Goal: Transaction & Acquisition: Purchase product/service

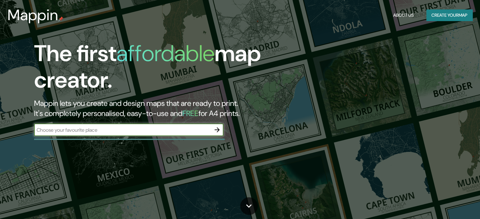
click at [85, 131] on input "text" at bounding box center [122, 129] width 177 height 7
type input "nayarit [GEOGRAPHIC_DATA]"
click at [219, 128] on icon "button" at bounding box center [217, 130] width 8 height 8
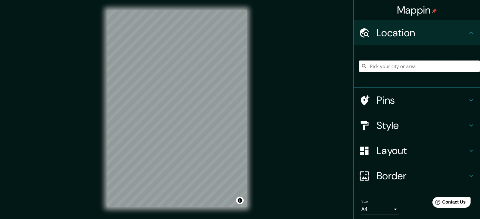
click at [380, 70] on input "Pick your city or area" at bounding box center [419, 66] width 121 height 11
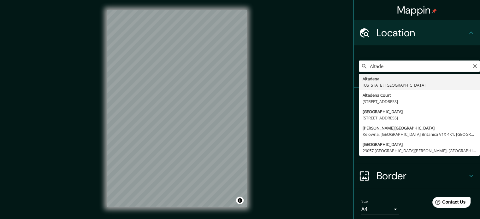
type input "[GEOGRAPHIC_DATA], [US_STATE], [GEOGRAPHIC_DATA]"
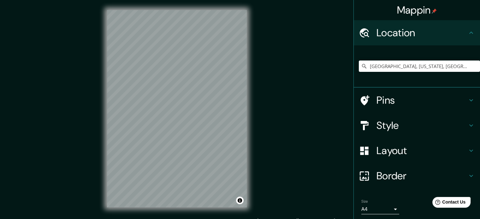
click at [390, 123] on h4 "Style" at bounding box center [421, 125] width 91 height 13
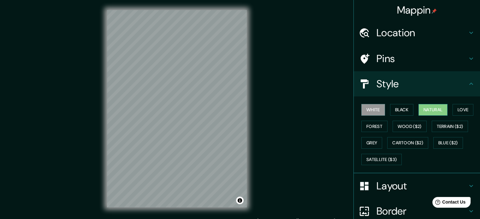
click at [432, 112] on button "Natural" at bounding box center [432, 110] width 29 height 12
click at [452, 109] on button "Love" at bounding box center [462, 110] width 21 height 12
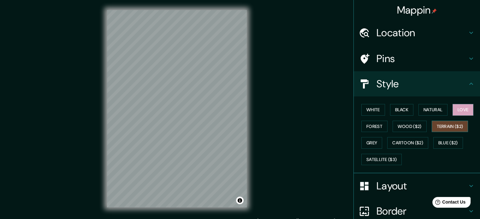
click at [439, 125] on button "Terrain ($2)" at bounding box center [450, 127] width 37 height 12
click at [402, 131] on button "Wood ($2)" at bounding box center [409, 127] width 34 height 12
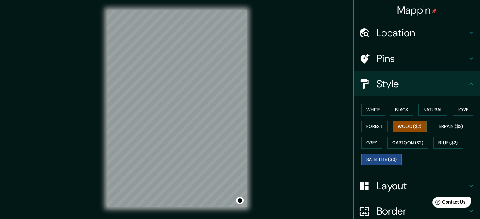
click at [379, 156] on button "Satellite ($3)" at bounding box center [381, 160] width 40 height 12
click at [374, 113] on button "White" at bounding box center [373, 110] width 24 height 12
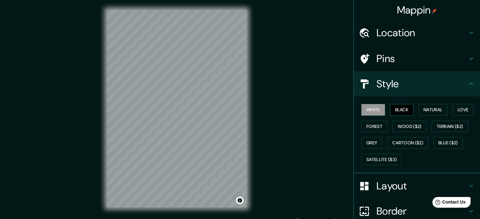
click at [399, 115] on button "Black" at bounding box center [402, 110] width 24 height 12
click at [453, 107] on button "Love" at bounding box center [462, 110] width 21 height 12
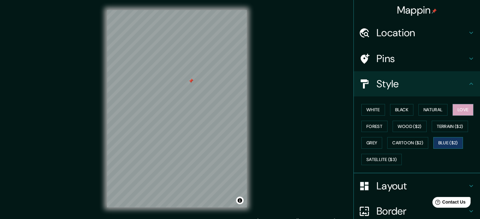
click at [433, 143] on button "Blue ($2)" at bounding box center [448, 143] width 30 height 12
click at [368, 145] on button "Grey" at bounding box center [371, 143] width 21 height 12
